Goal: Find specific page/section: Find specific page/section

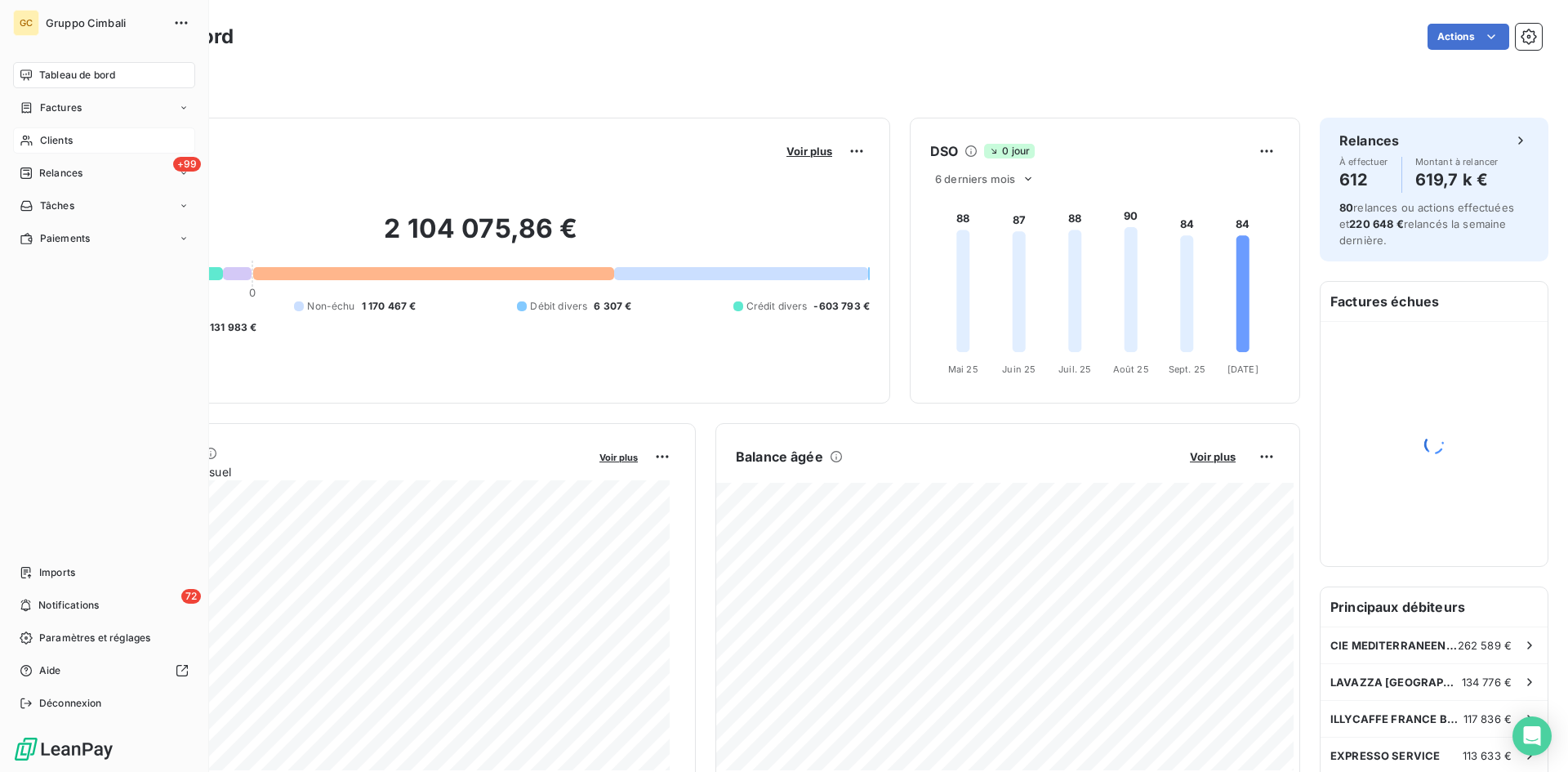
click at [41, 137] on span "Clients" at bounding box center [57, 140] width 33 height 15
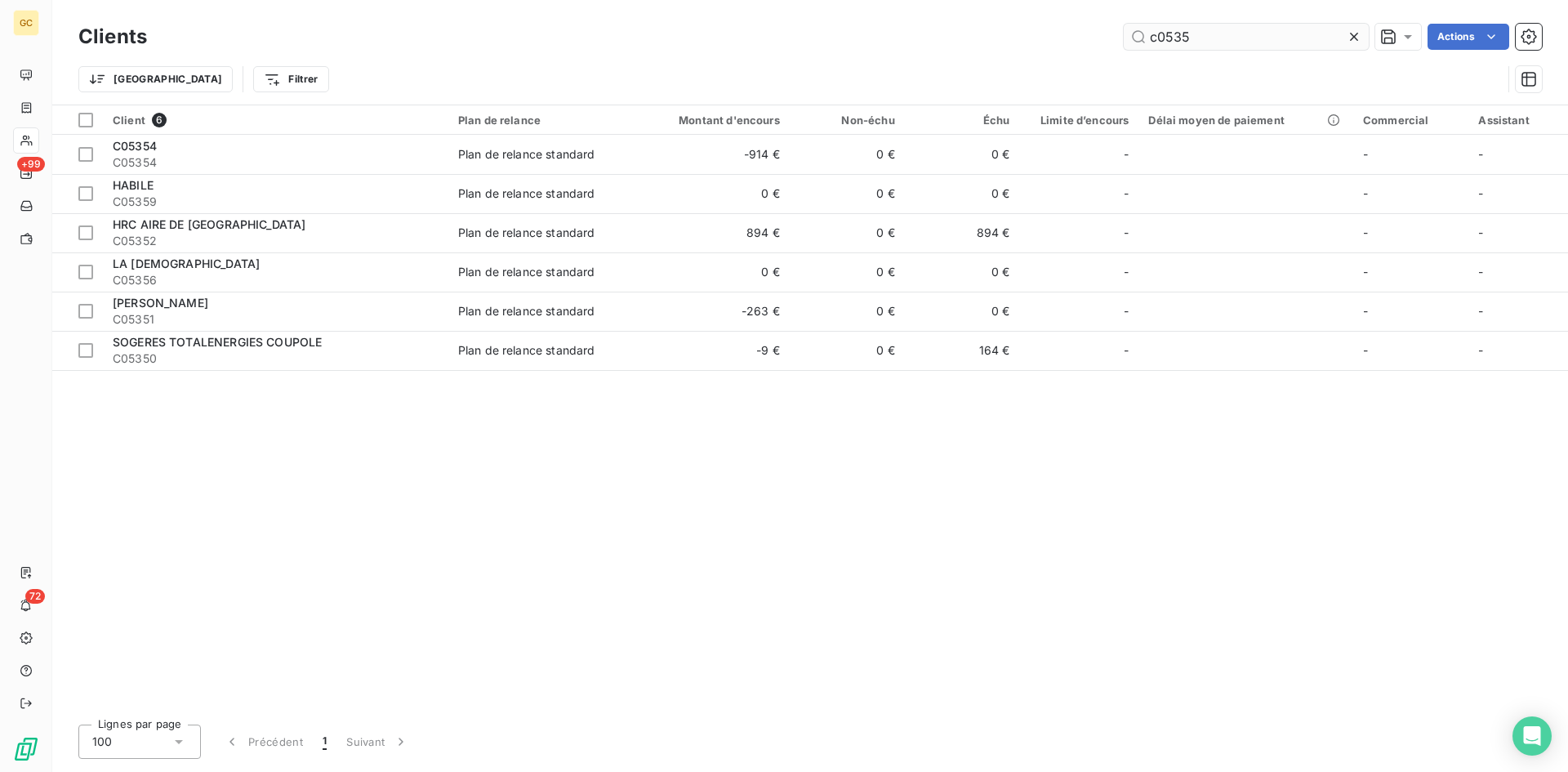
click at [1163, 34] on input "c0535" at bounding box center [1246, 37] width 245 height 26
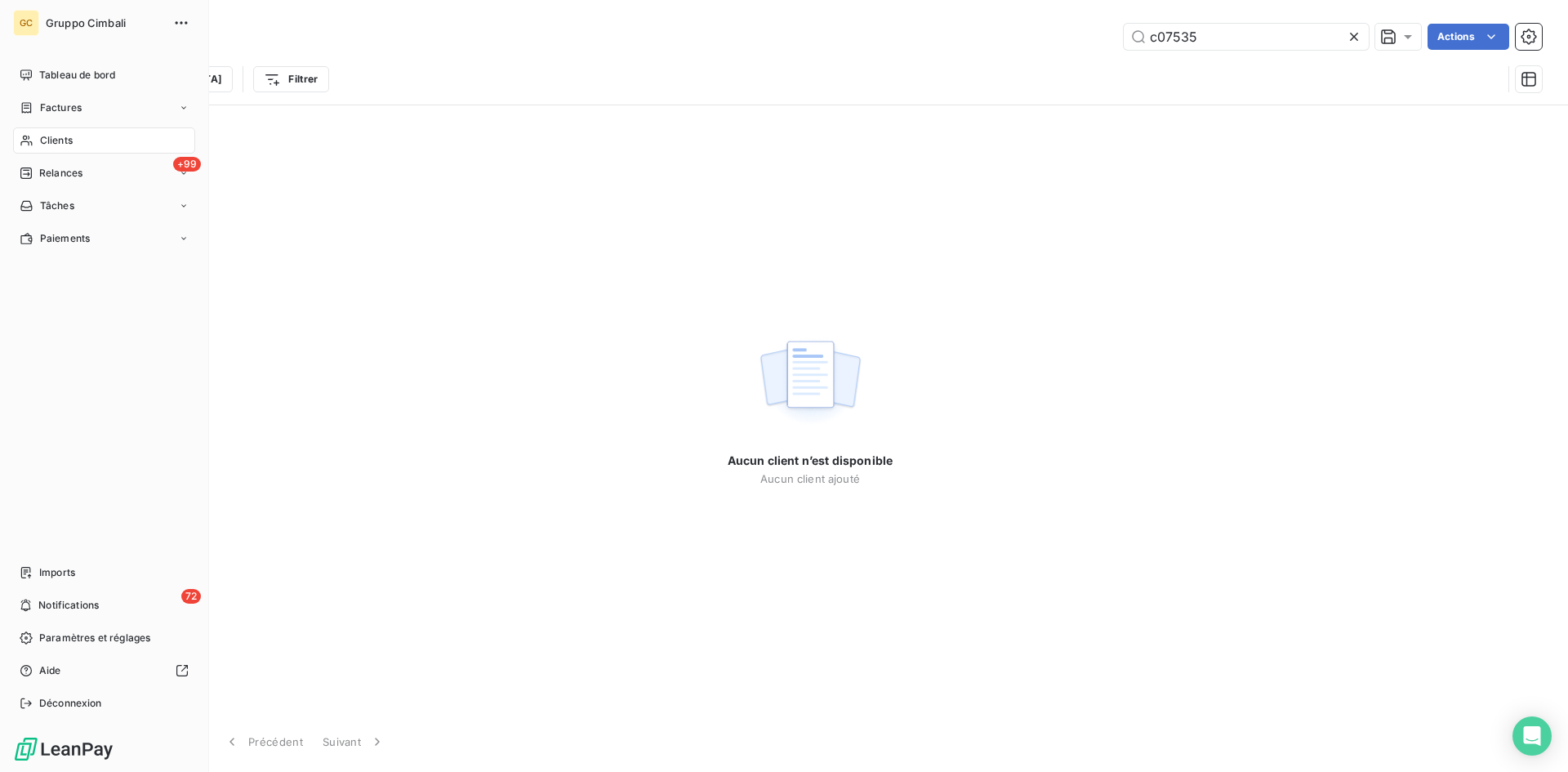
click at [48, 143] on span "Clients" at bounding box center [57, 140] width 33 height 15
click at [49, 143] on span "Clients" at bounding box center [57, 140] width 33 height 15
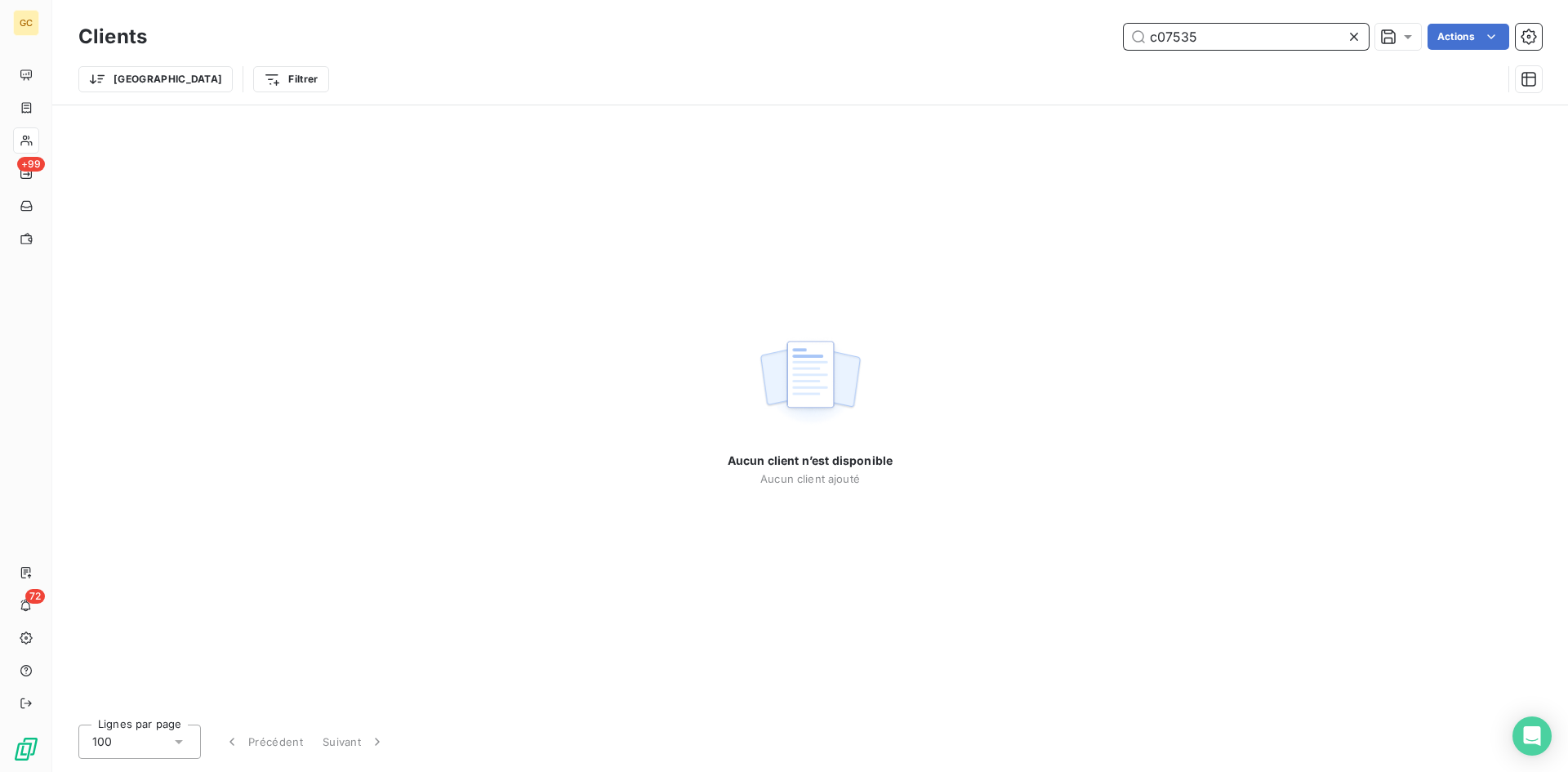
drag, startPoint x: 1206, startPoint y: 38, endPoint x: 1074, endPoint y: 21, distance: 133.1
click at [1074, 21] on div "Clients c07535 Actions" at bounding box center [810, 37] width 1463 height 34
click at [1174, 42] on input "C07535" at bounding box center [1246, 37] width 245 height 26
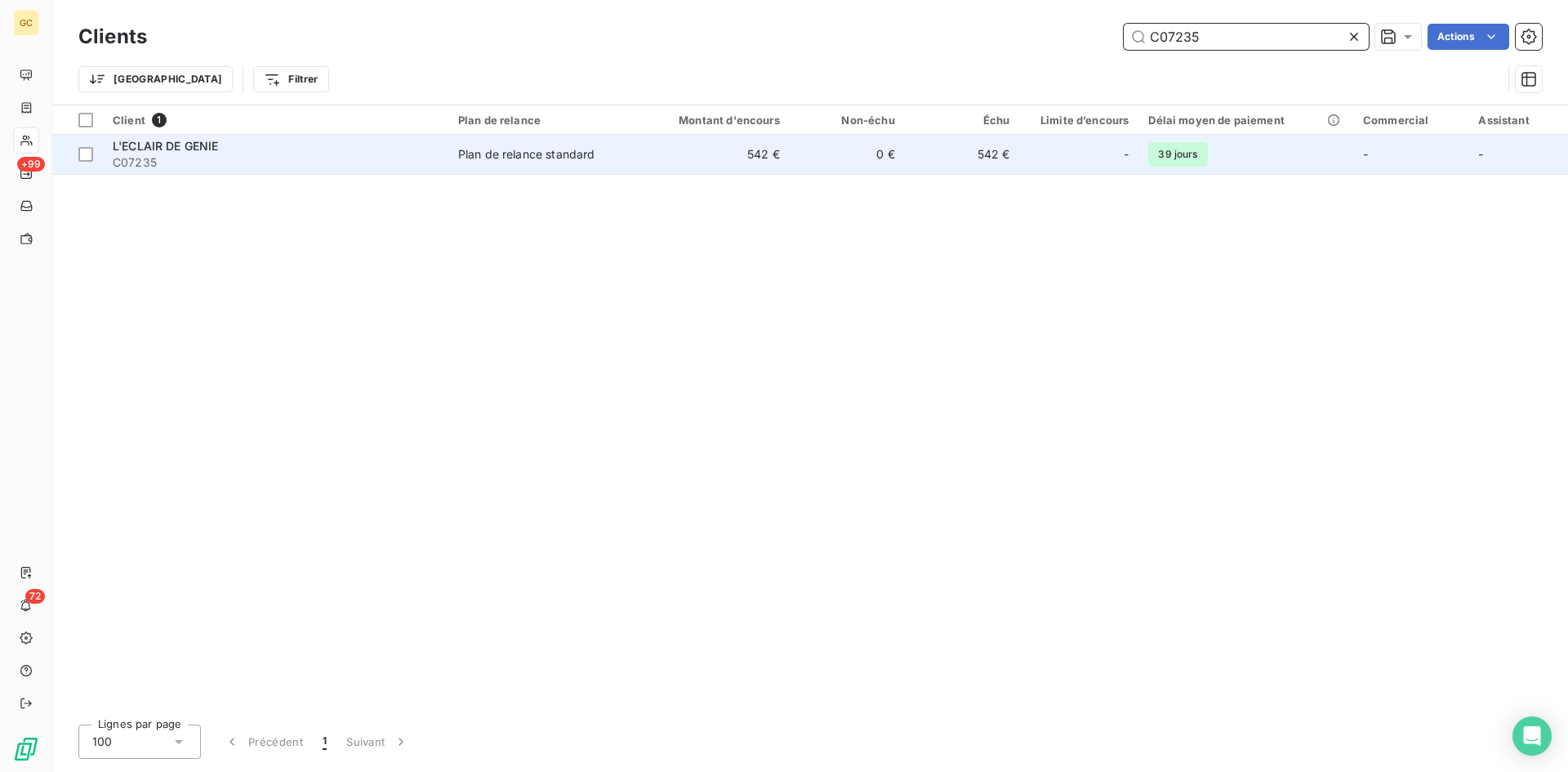
type input "C07235"
click at [192, 151] on span "L'ECLAIR DE GENIE" at bounding box center [165, 145] width 106 height 14
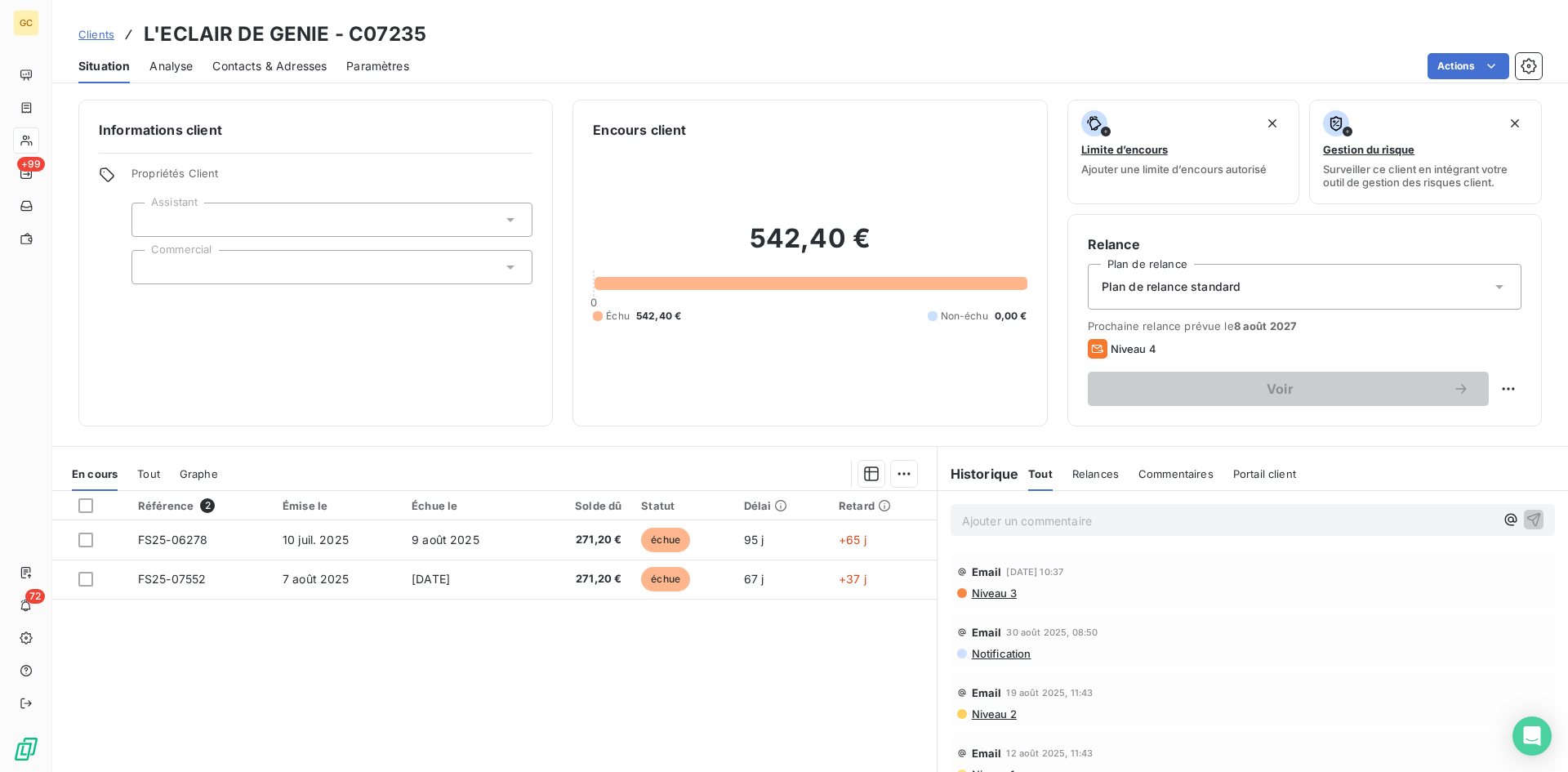
click at [242, 61] on span "Contacts & Adresses" at bounding box center [269, 66] width 114 height 16
